Goal: Information Seeking & Learning: Understand process/instructions

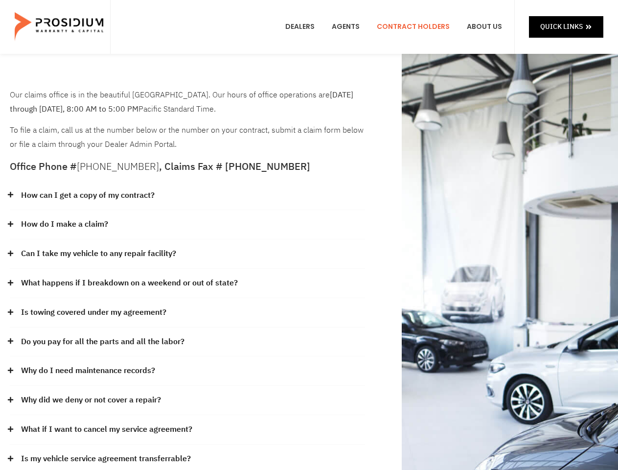
click at [309, 235] on div "How do I make a claim?" at bounding box center [187, 224] width 355 height 29
click at [187, 196] on div "How can I get a copy of my contract?" at bounding box center [187, 195] width 355 height 29
click at [87, 195] on link "How can I get a copy of my contract?" at bounding box center [88, 195] width 134 height 14
click at [187, 225] on div "How do I make a claim?" at bounding box center [187, 224] width 355 height 29
click at [64, 224] on link "How do I make a claim?" at bounding box center [64, 224] width 87 height 14
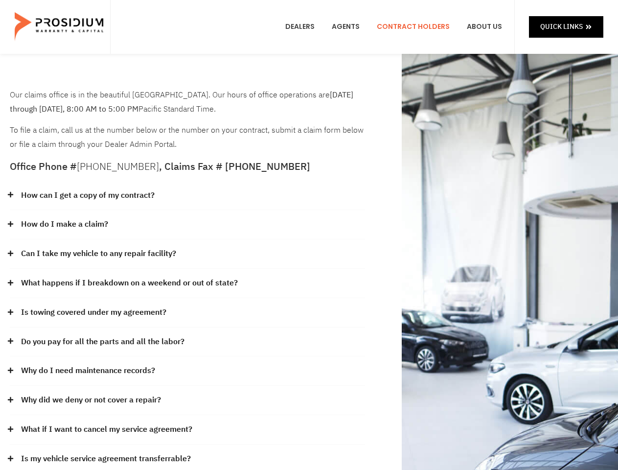
click at [187, 254] on div "Can I take my vehicle to any repair facility?" at bounding box center [187, 253] width 355 height 29
click at [99, 254] on link "Can I take my vehicle to any repair facility?" at bounding box center [98, 254] width 155 height 14
click at [187, 283] on link "What happens if I breakdown on a weekend or out of state?" at bounding box center [129, 283] width 217 height 14
click at [128, 283] on link "What happens if I breakdown on a weekend or out of state?" at bounding box center [129, 283] width 217 height 14
click at [187, 313] on div "Is towing covered under my agreement?" at bounding box center [187, 312] width 355 height 29
